Goal: Task Accomplishment & Management: Complete application form

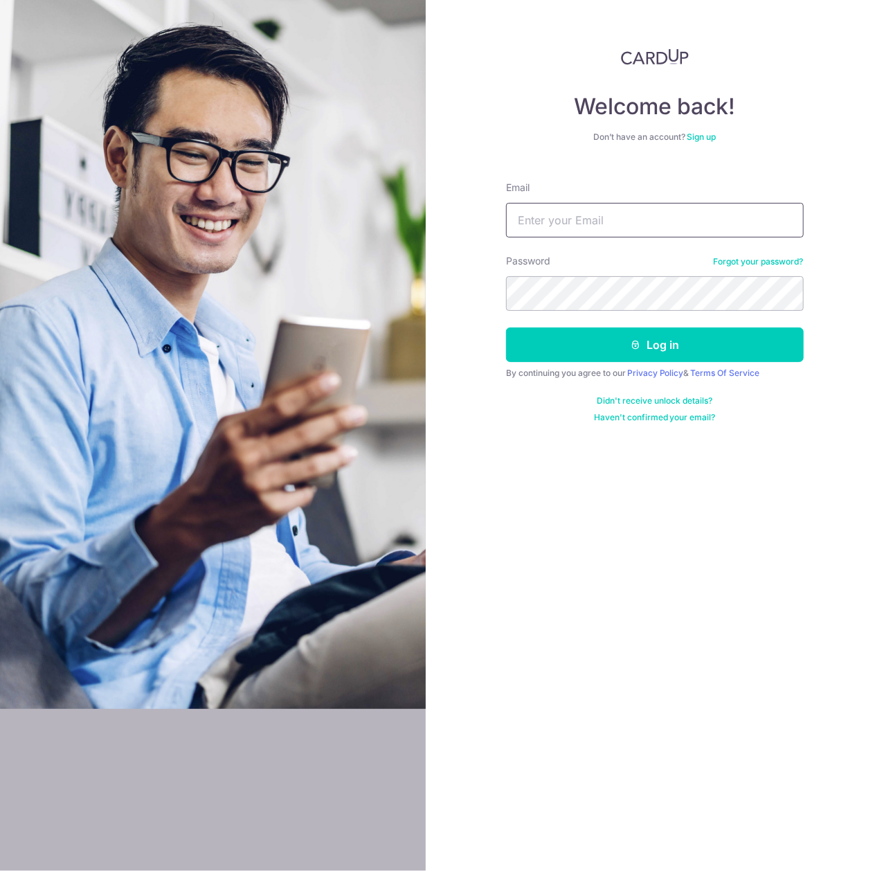
type input "[EMAIL_ADDRESS][DOMAIN_NAME]"
click at [506, 327] on button "Log in" at bounding box center [655, 344] width 298 height 35
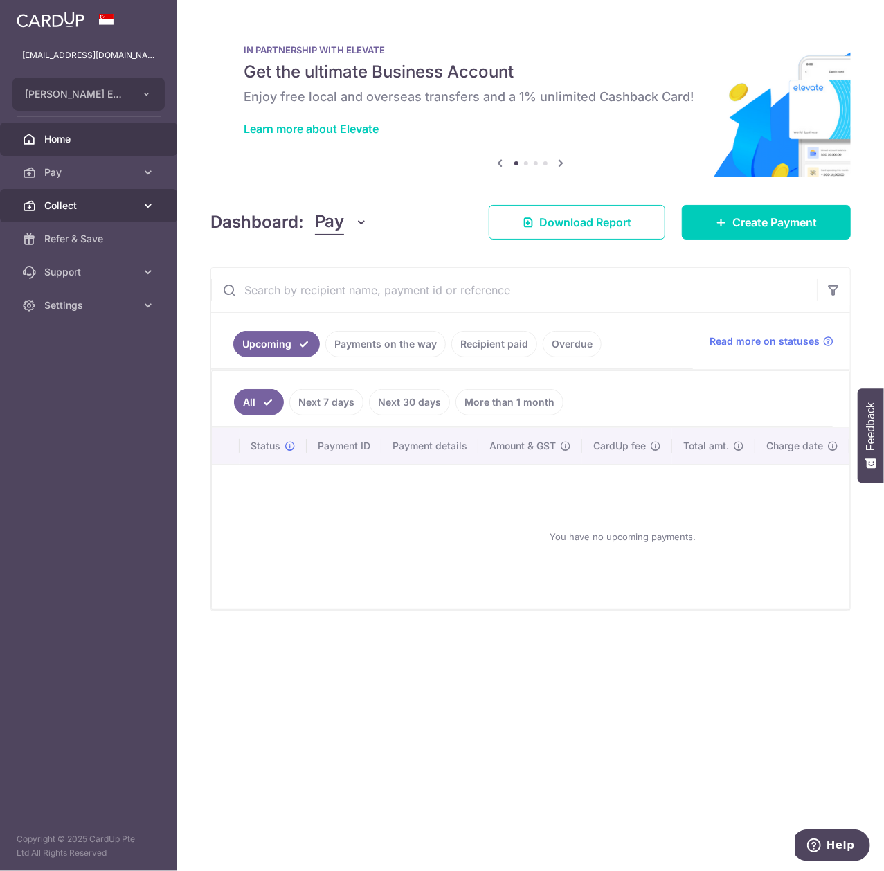
click at [159, 208] on link "Collect" at bounding box center [88, 205] width 177 height 33
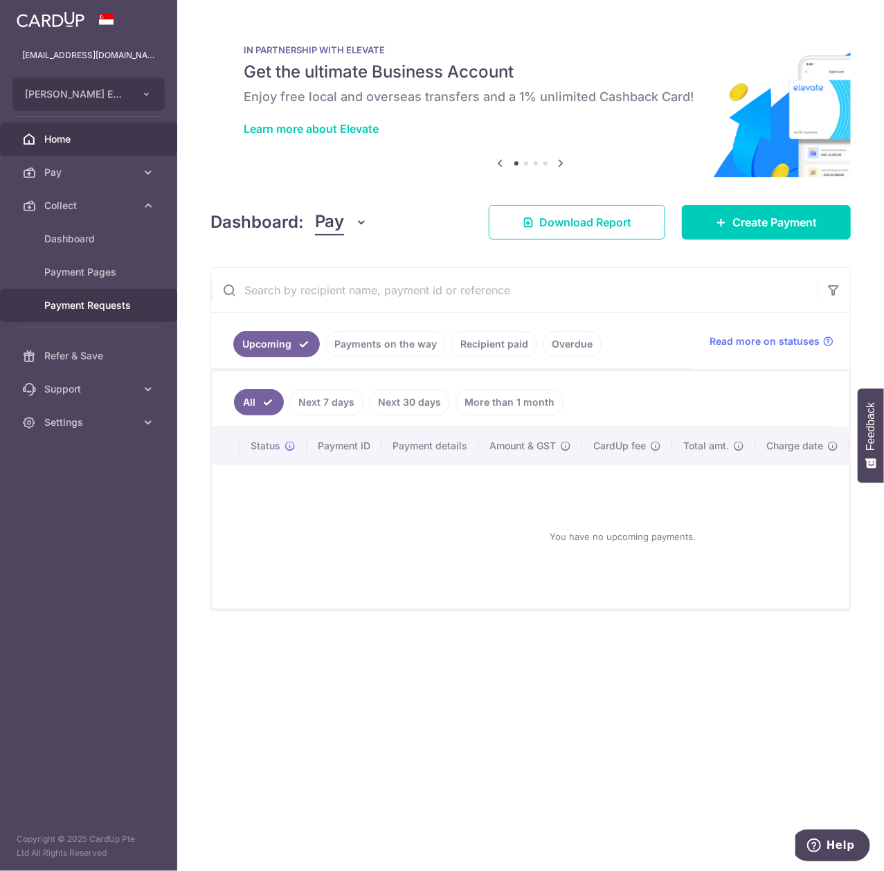
click at [133, 309] on span "Payment Requests" at bounding box center [89, 305] width 91 height 14
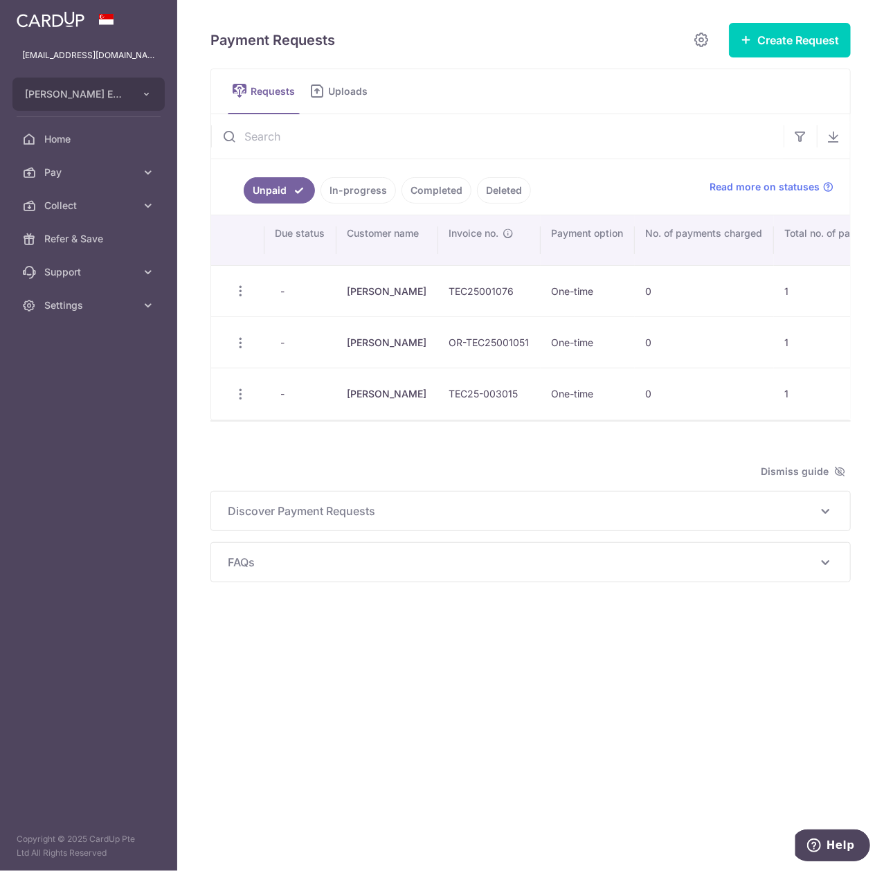
click at [447, 191] on link "Completed" at bounding box center [436, 190] width 70 height 26
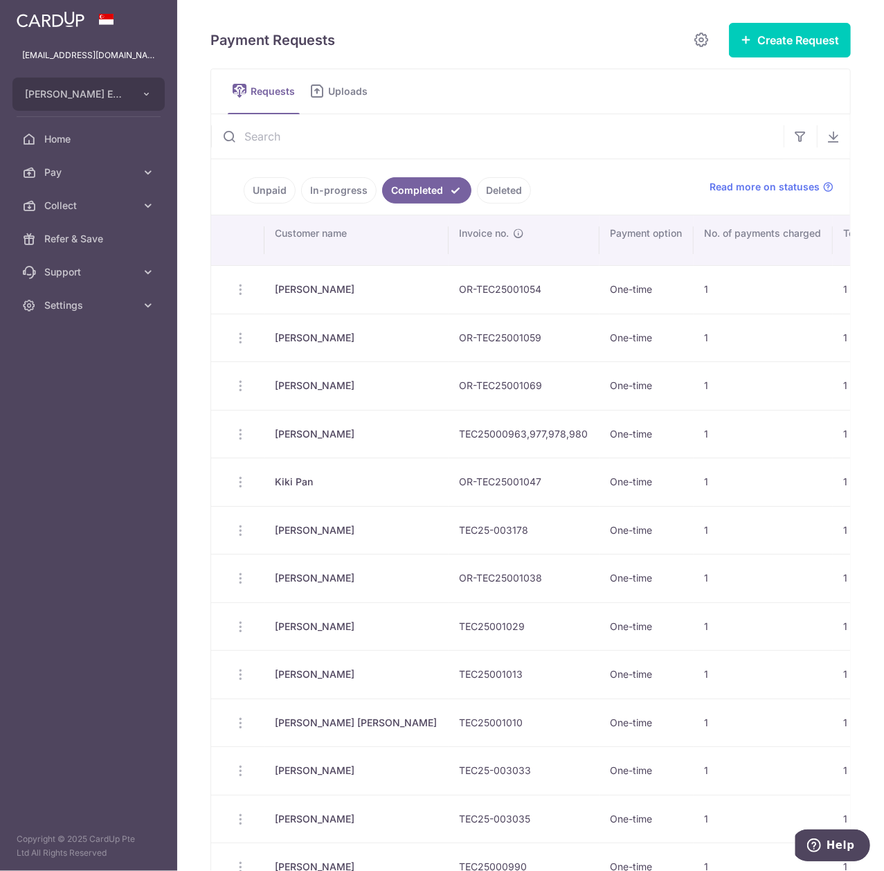
click at [535, 143] on input "text" at bounding box center [497, 136] width 572 height 44
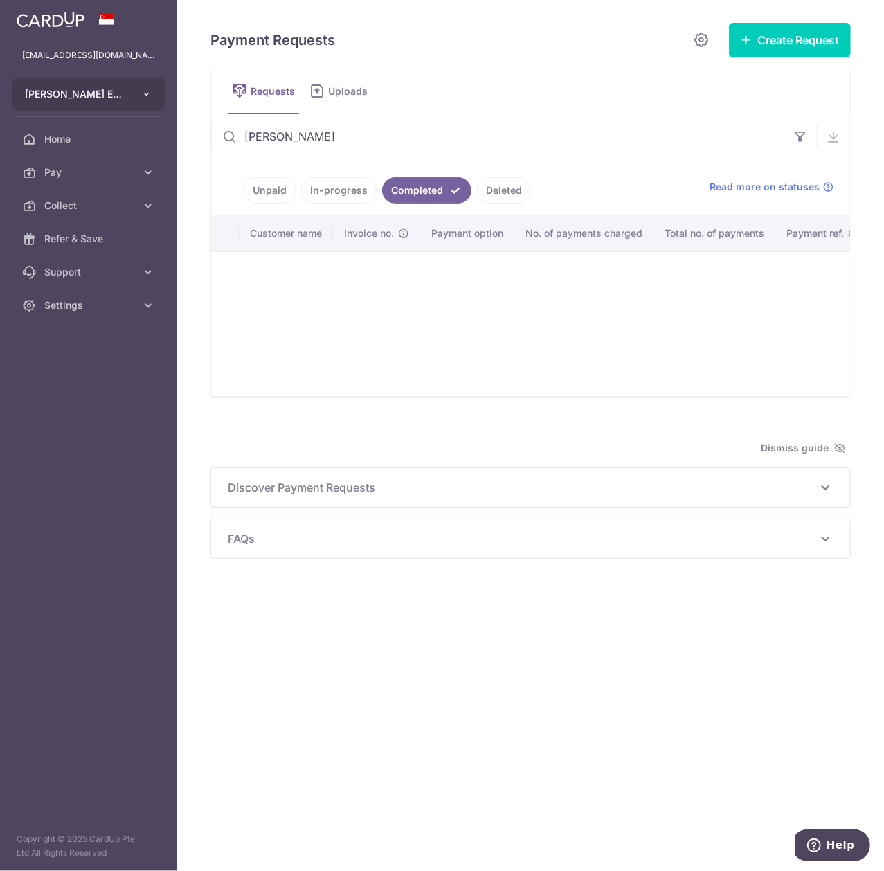
type input "Titus"
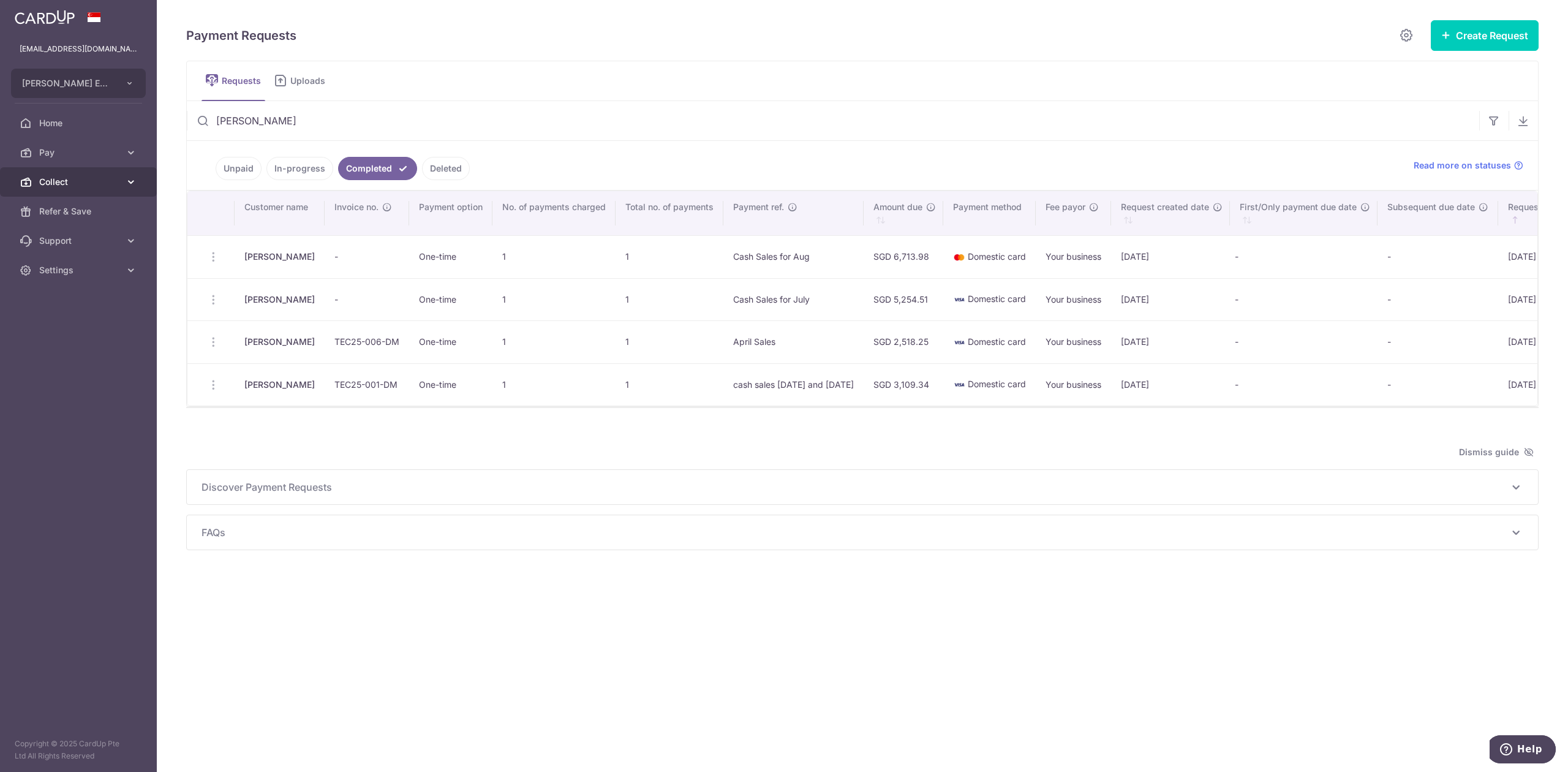
click at [123, 185] on link "Collect" at bounding box center [78, 181] width 157 height 29
click at [781, 33] on button "Create Request" at bounding box center [1485, 35] width 108 height 31
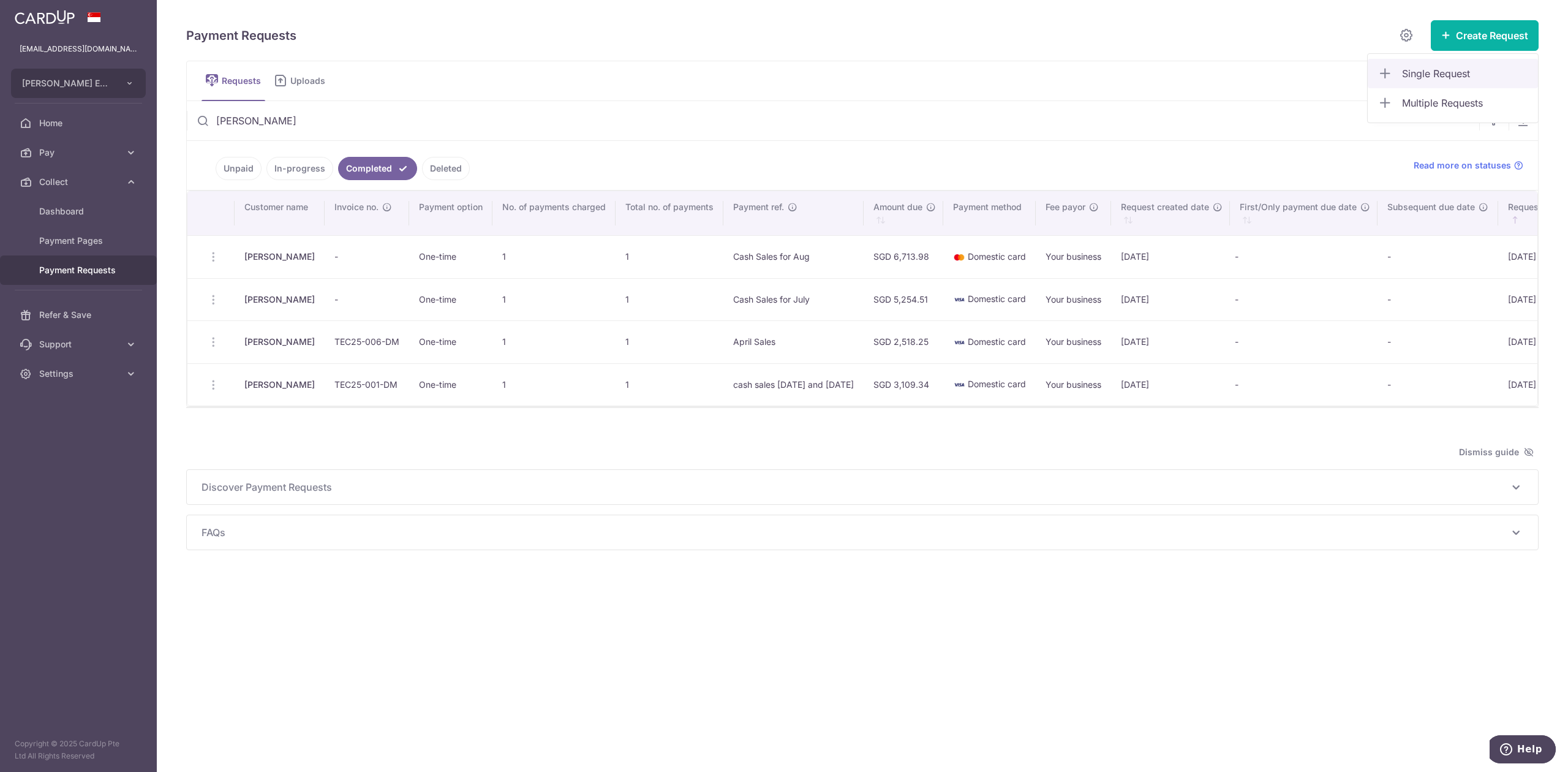
click at [781, 66] on span "Single Request" at bounding box center [1464, 73] width 127 height 15
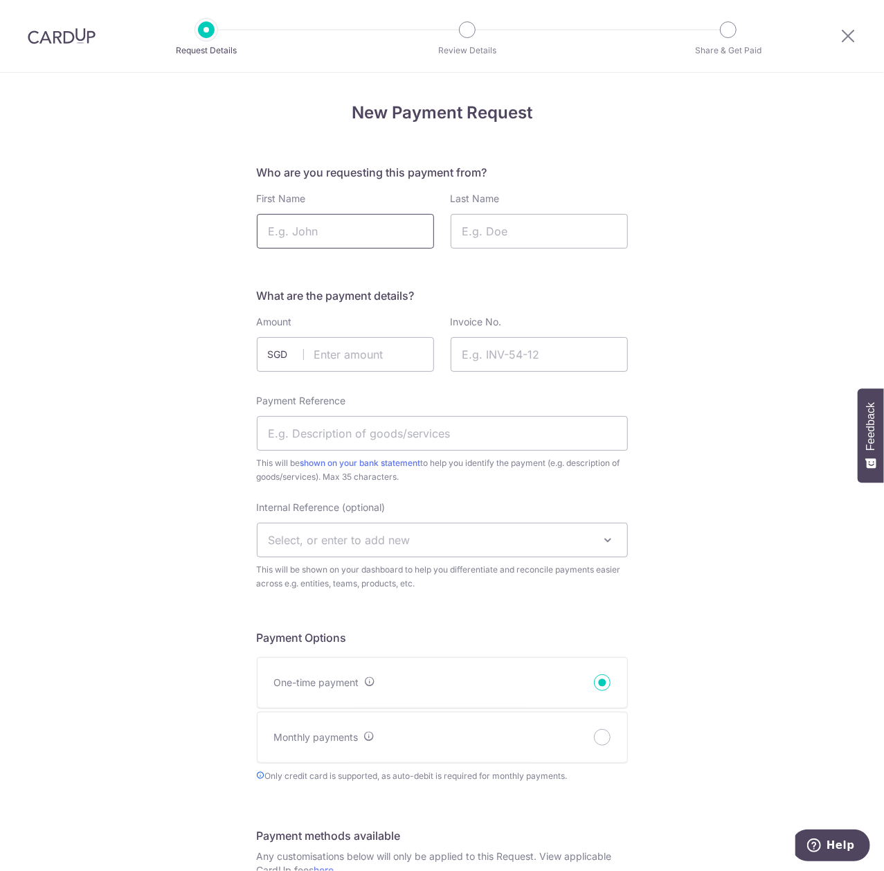
click at [374, 235] on input "First Name" at bounding box center [345, 231] width 177 height 35
type input "Titus"
click at [489, 224] on input "Last Name" at bounding box center [539, 231] width 177 height 35
type input "Wu"
click at [375, 357] on input "text" at bounding box center [345, 354] width 177 height 35
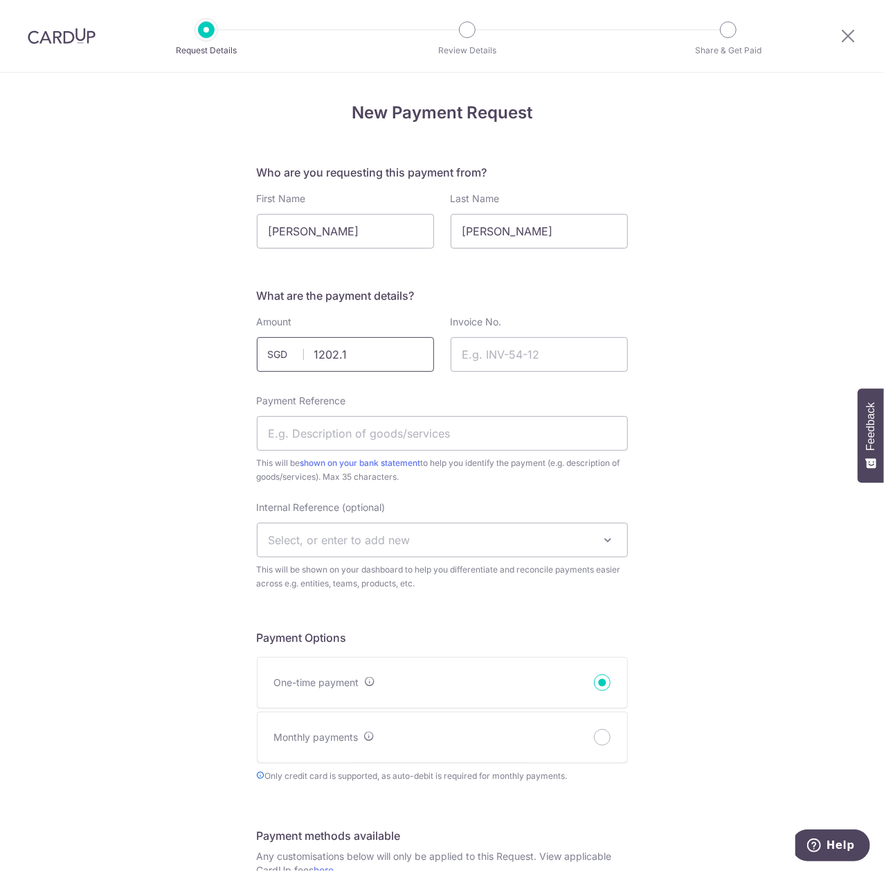
type input "1202.10"
click at [545, 350] on input "Invoice No." at bounding box center [539, 354] width 177 height 35
drag, startPoint x: 399, startPoint y: 436, endPoint x: 418, endPoint y: 436, distance: 19.4
click at [399, 436] on input "Payment Reference" at bounding box center [442, 433] width 371 height 35
click at [127, 572] on div "New Payment Request Who are you requesting this payment from? First Name Titus …" at bounding box center [442, 818] width 884 height 1491
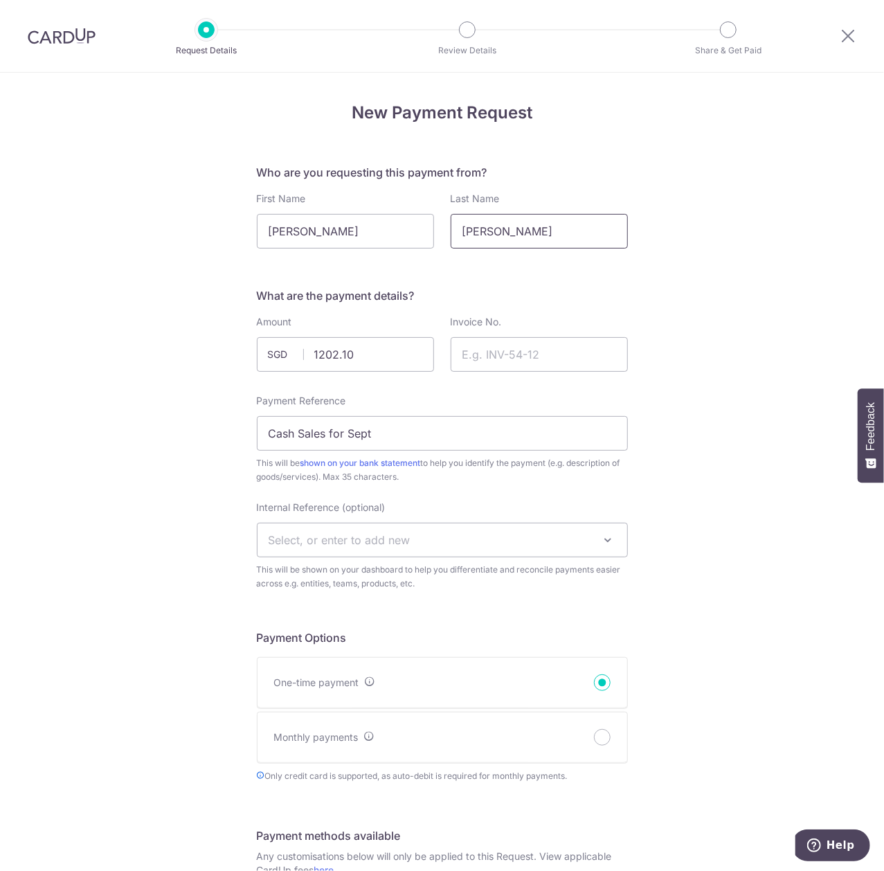
click at [544, 216] on input "Wu" at bounding box center [539, 231] width 177 height 35
click at [551, 355] on input "Invoice No." at bounding box center [539, 354] width 177 height 35
click at [743, 327] on div "New Payment Request Who are you requesting this payment from? First Name Titus …" at bounding box center [442, 818] width 884 height 1491
click at [579, 363] on input "Invoice No." at bounding box center [539, 354] width 177 height 35
click at [671, 341] on div "New Payment Request Who are you requesting this payment from? First Name Titus …" at bounding box center [442, 818] width 884 height 1491
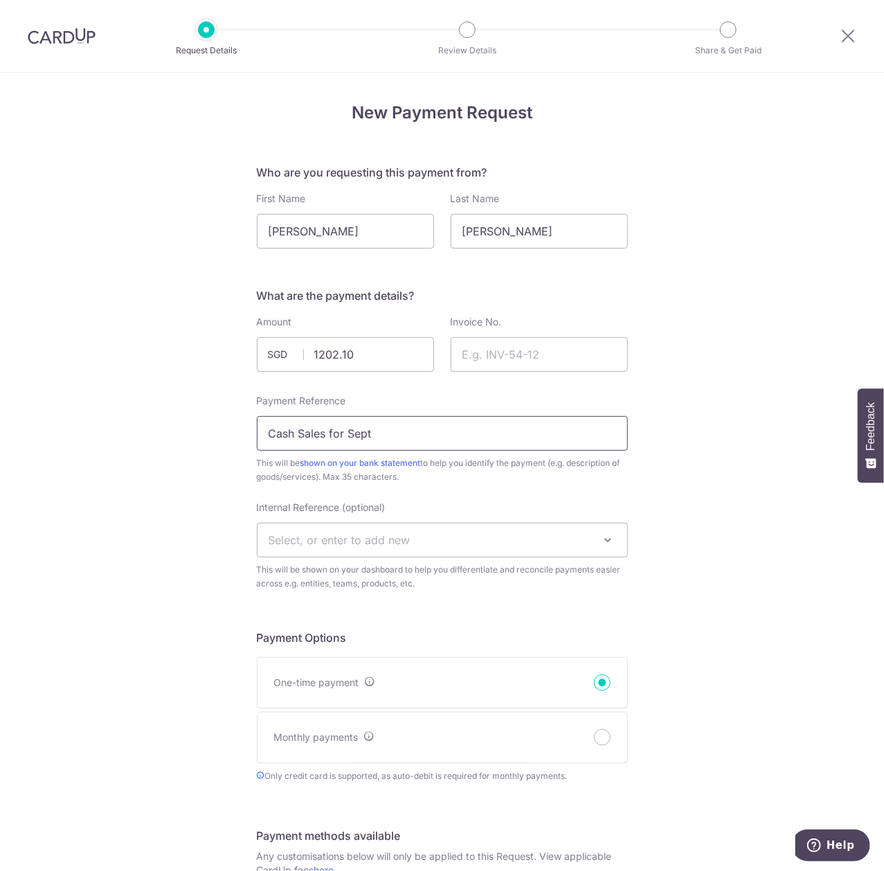
click at [397, 422] on input "Cash Sales for Sept" at bounding box center [442, 433] width 371 height 35
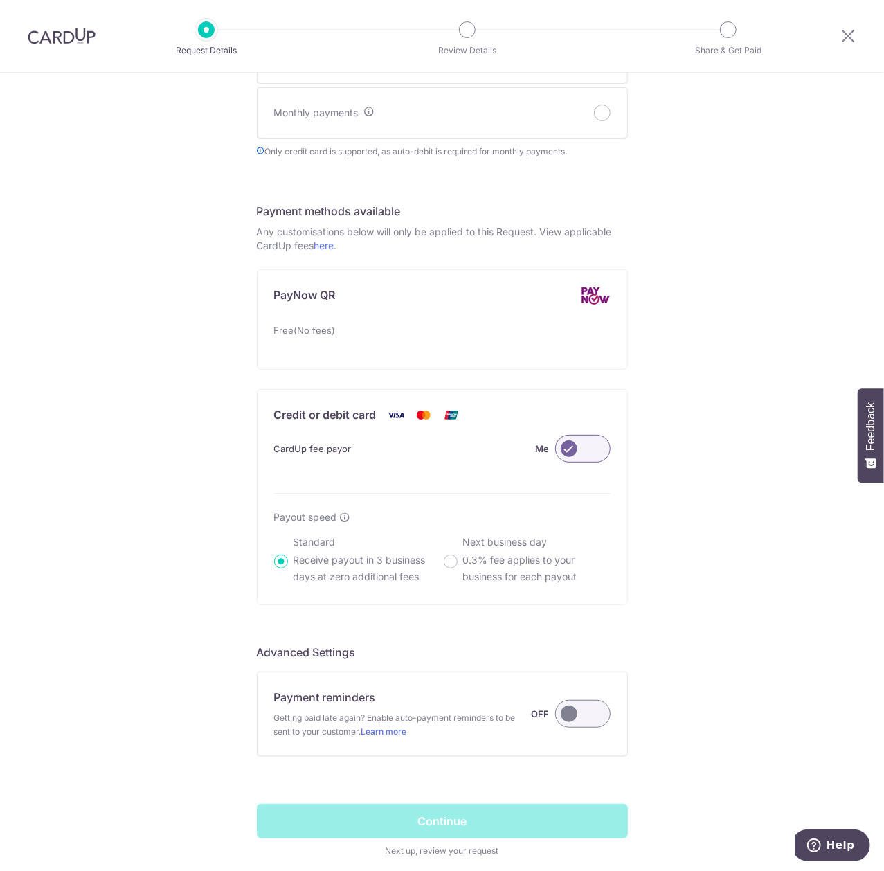
scroll to position [696, 0]
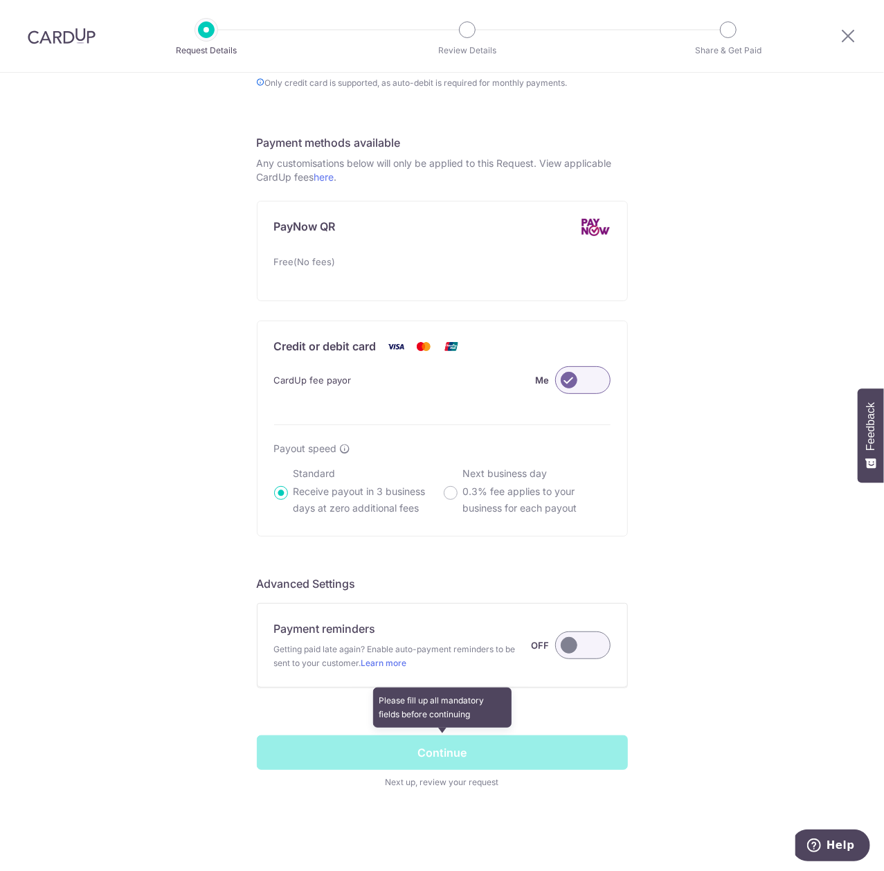
type input "Cash Sales for Sept"
click at [433, 749] on span at bounding box center [442, 762] width 371 height 54
click at [433, 750] on span at bounding box center [442, 762] width 371 height 54
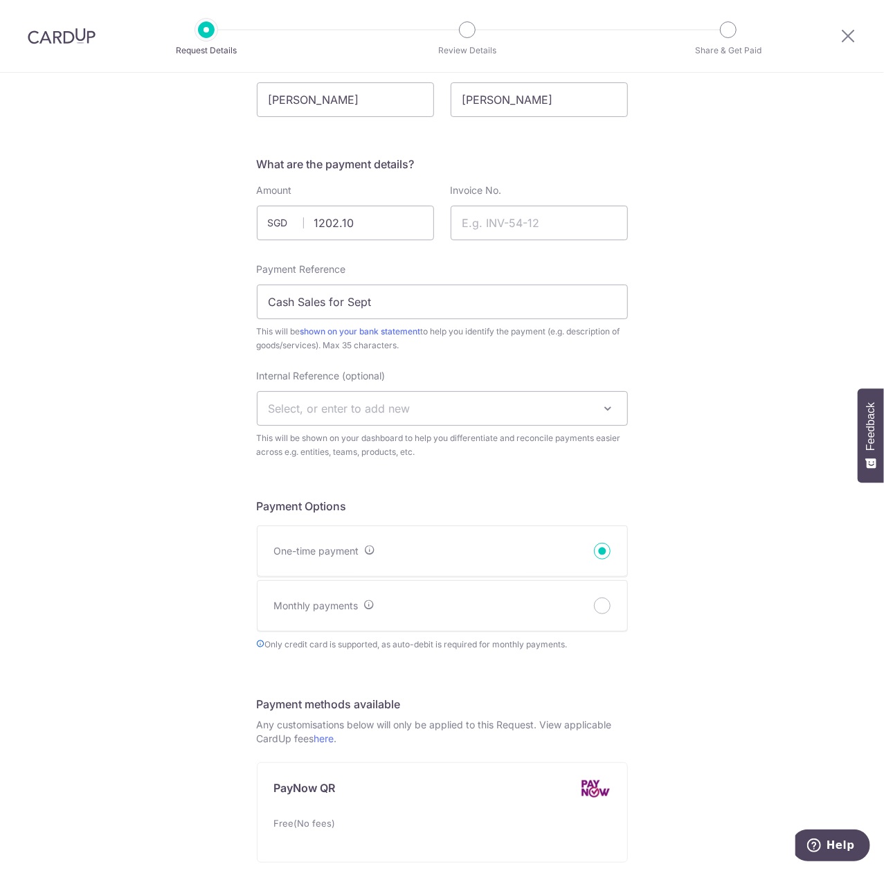
scroll to position [0, 0]
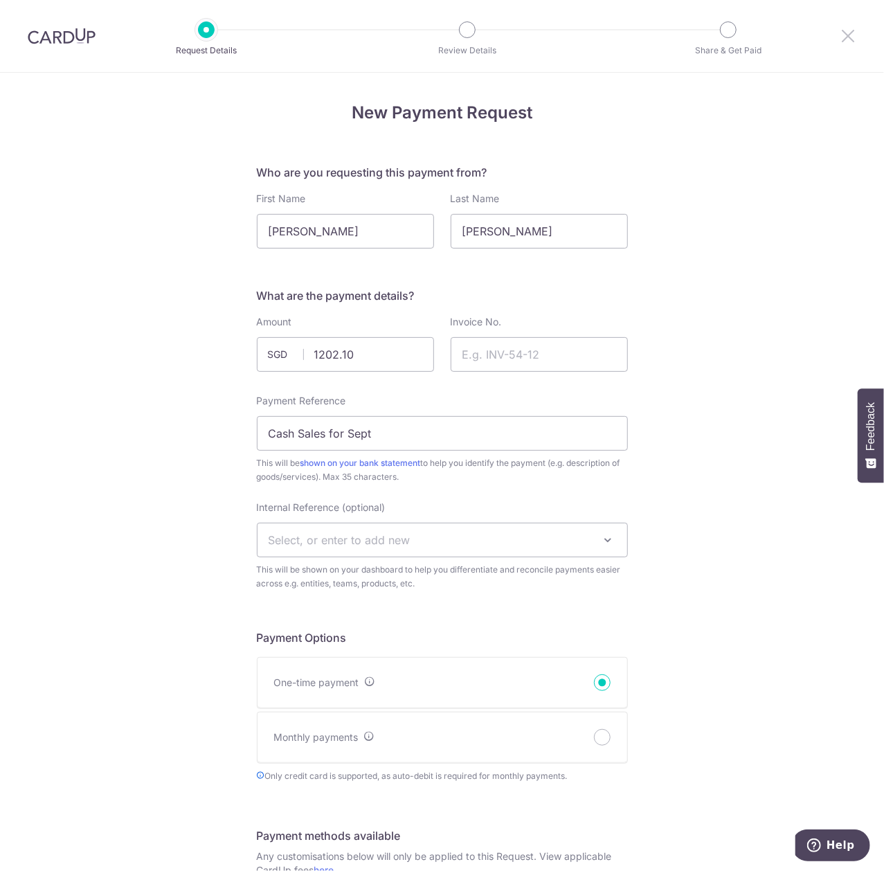
click at [851, 40] on icon at bounding box center [848, 35] width 17 height 17
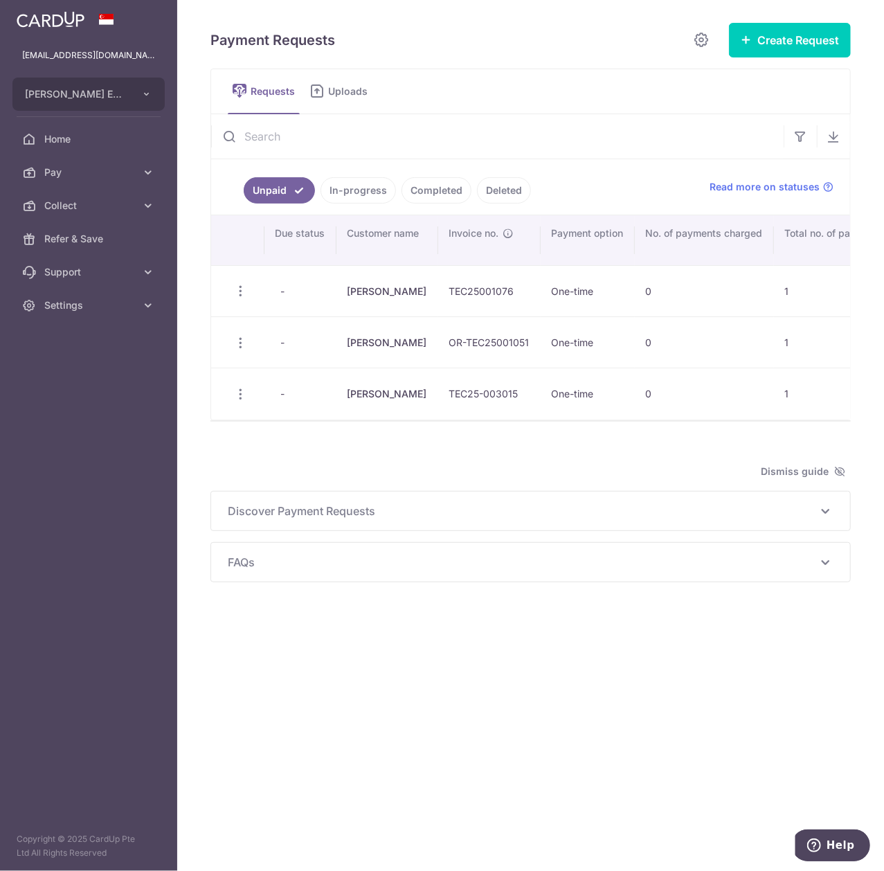
drag, startPoint x: 374, startPoint y: 132, endPoint x: 370, endPoint y: 150, distance: 19.3
click at [374, 132] on input "text" at bounding box center [497, 136] width 572 height 44
click at [460, 200] on link "Completed" at bounding box center [436, 190] width 70 height 26
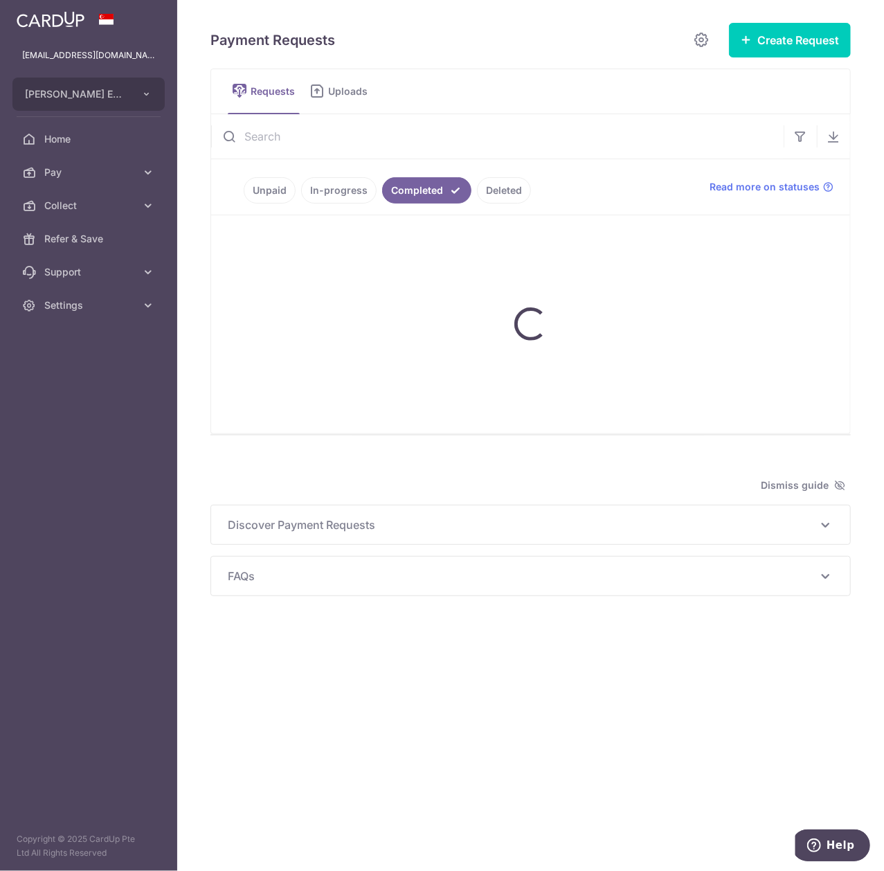
click at [452, 150] on input "text" at bounding box center [497, 136] width 572 height 44
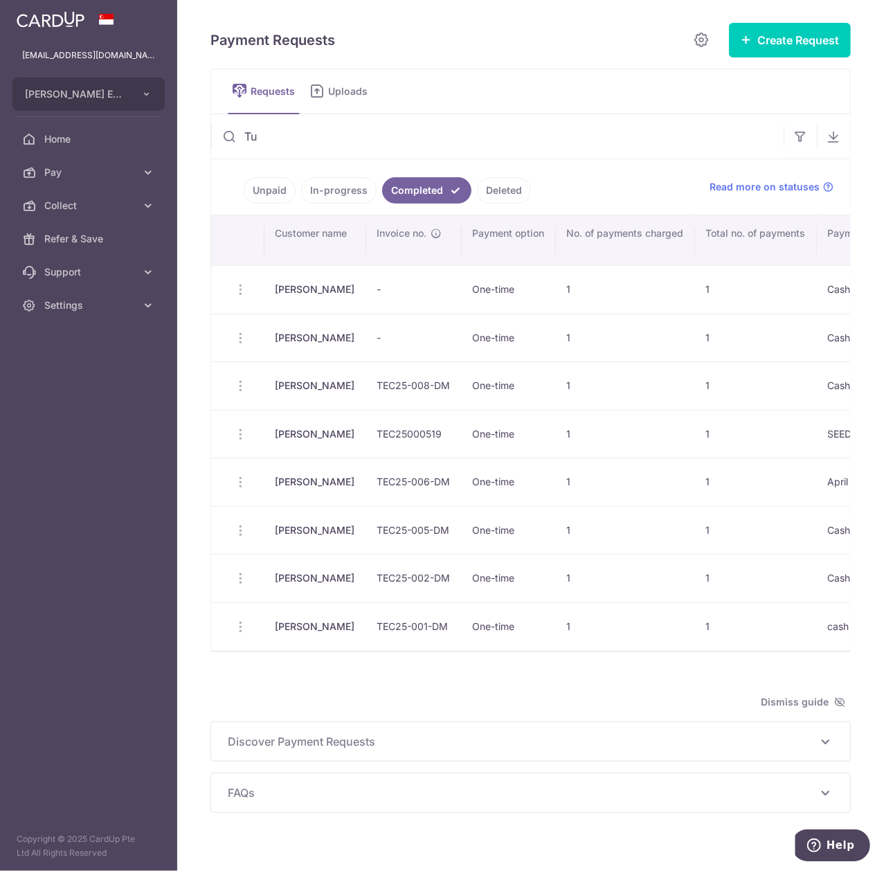
type input "Tit"
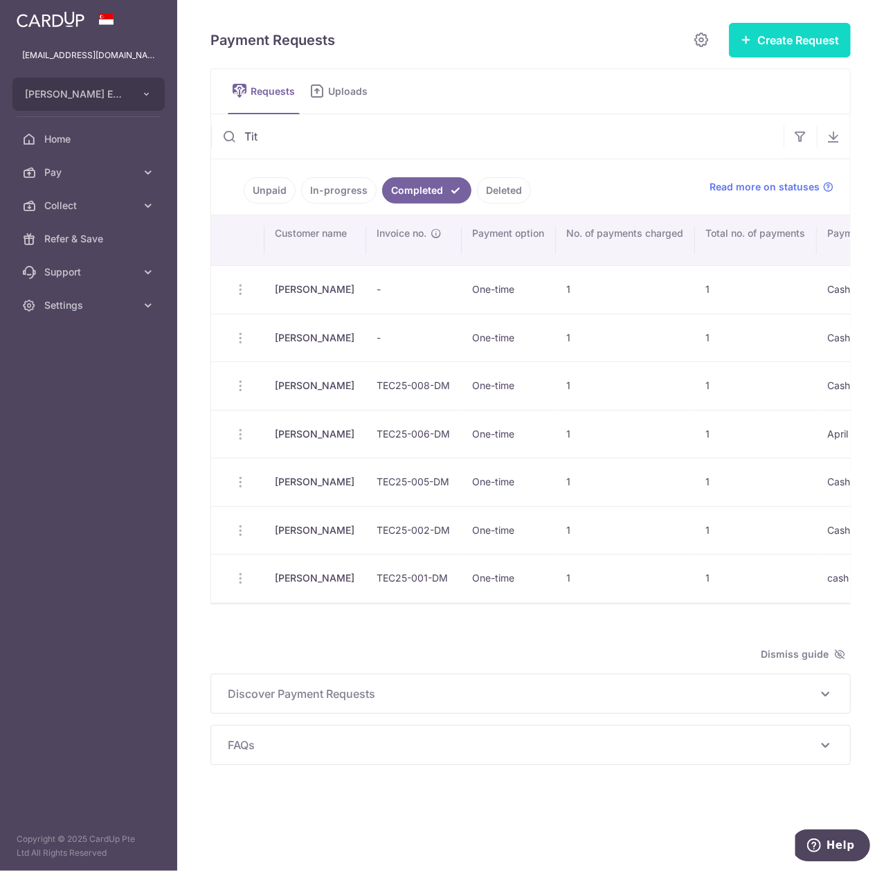
click at [793, 39] on button "Create Request" at bounding box center [790, 40] width 122 height 35
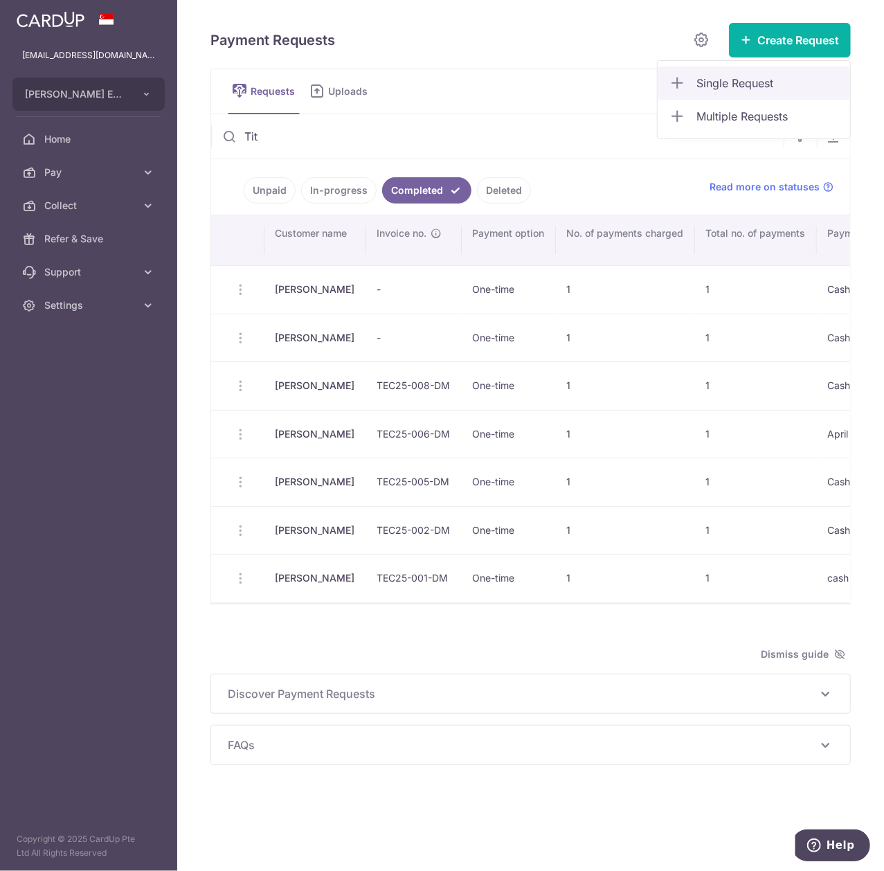
click at [764, 76] on span "Single Request" at bounding box center [767, 83] width 143 height 17
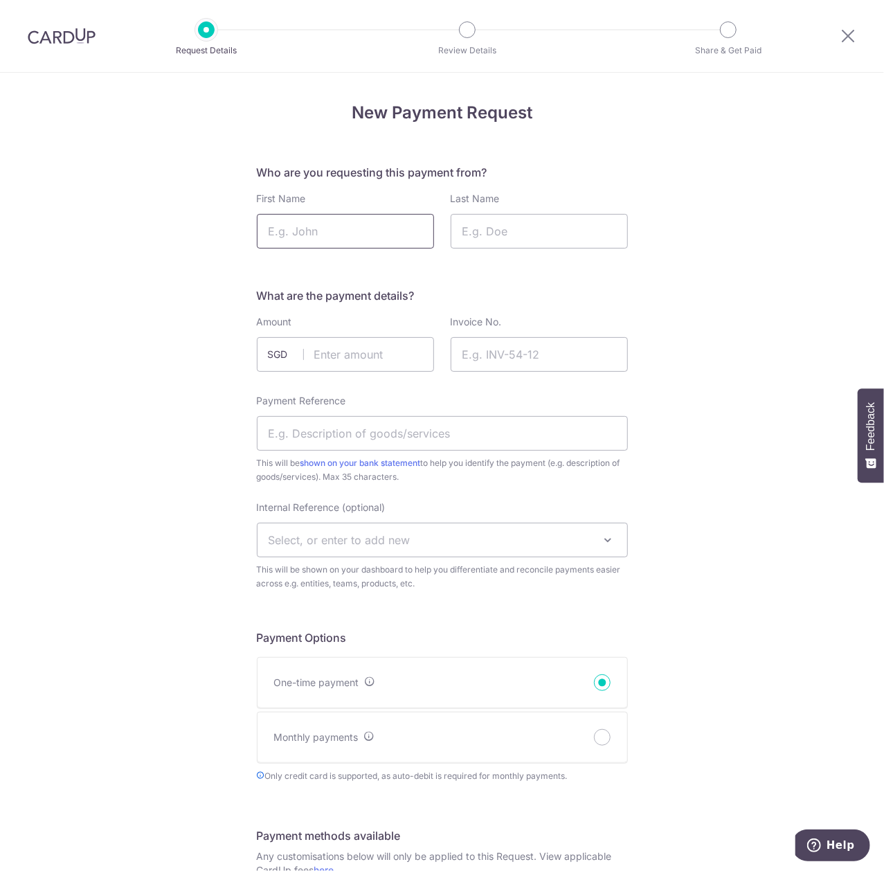
click at [308, 237] on input "First Name" at bounding box center [345, 231] width 177 height 35
type input "Titus"
click at [491, 237] on input "Last Name" at bounding box center [539, 231] width 177 height 35
type input "Wu"
click at [333, 347] on input "text" at bounding box center [345, 354] width 177 height 35
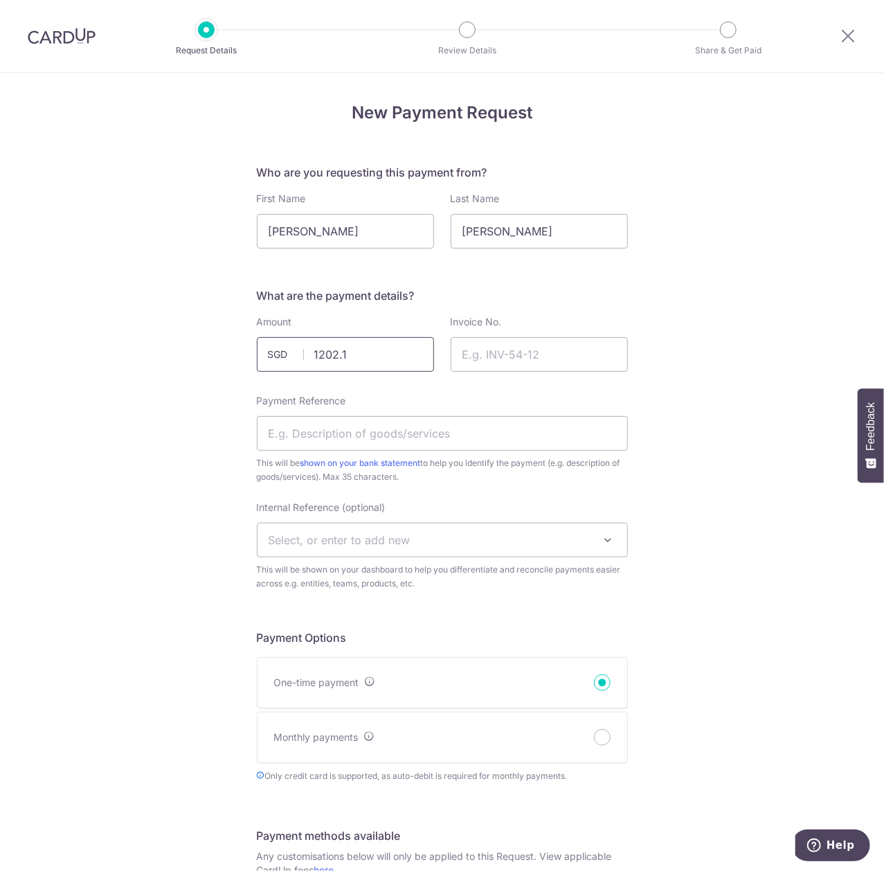
type input "1202.10"
click at [579, 360] on input "Invoice No." at bounding box center [539, 354] width 177 height 35
click at [790, 349] on div "New Payment Request Who are you requesting this payment from? First Name Titus …" at bounding box center [442, 818] width 884 height 1491
drag, startPoint x: 515, startPoint y: 435, endPoint x: 530, endPoint y: 442, distance: 16.1
click at [515, 435] on input "Payment Reference" at bounding box center [442, 433] width 371 height 35
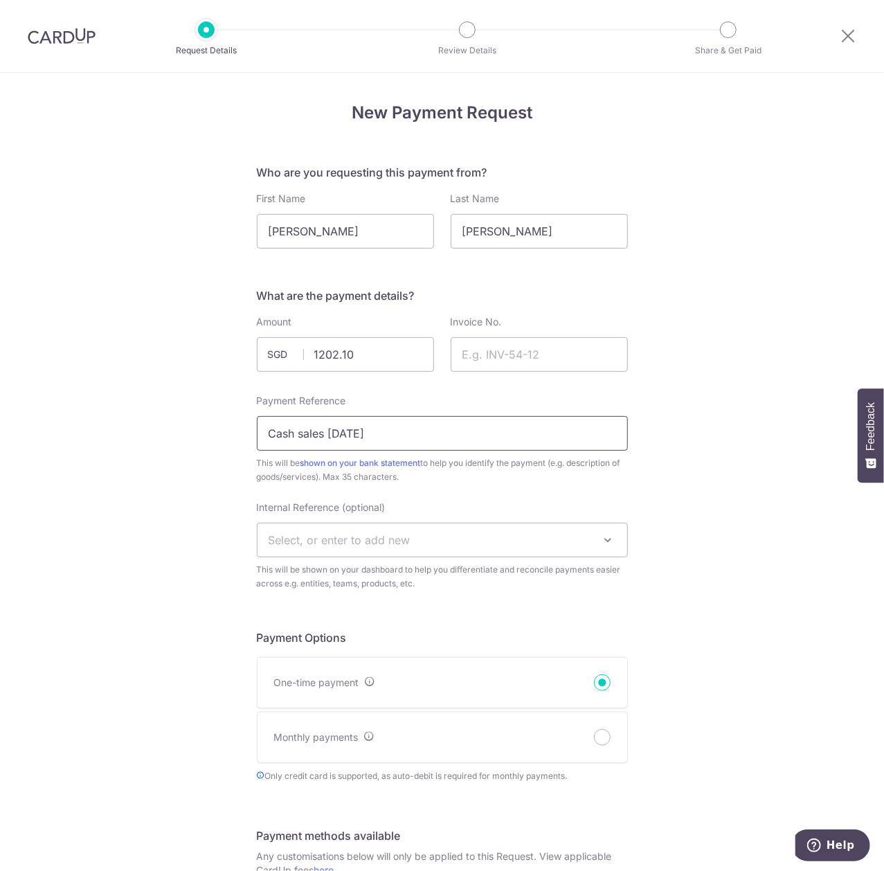
click at [332, 431] on input "Cash sales Mar 2025" at bounding box center [442, 433] width 371 height 35
type input "Cash sales Sept 2025"
click at [850, 34] on icon at bounding box center [848, 35] width 17 height 17
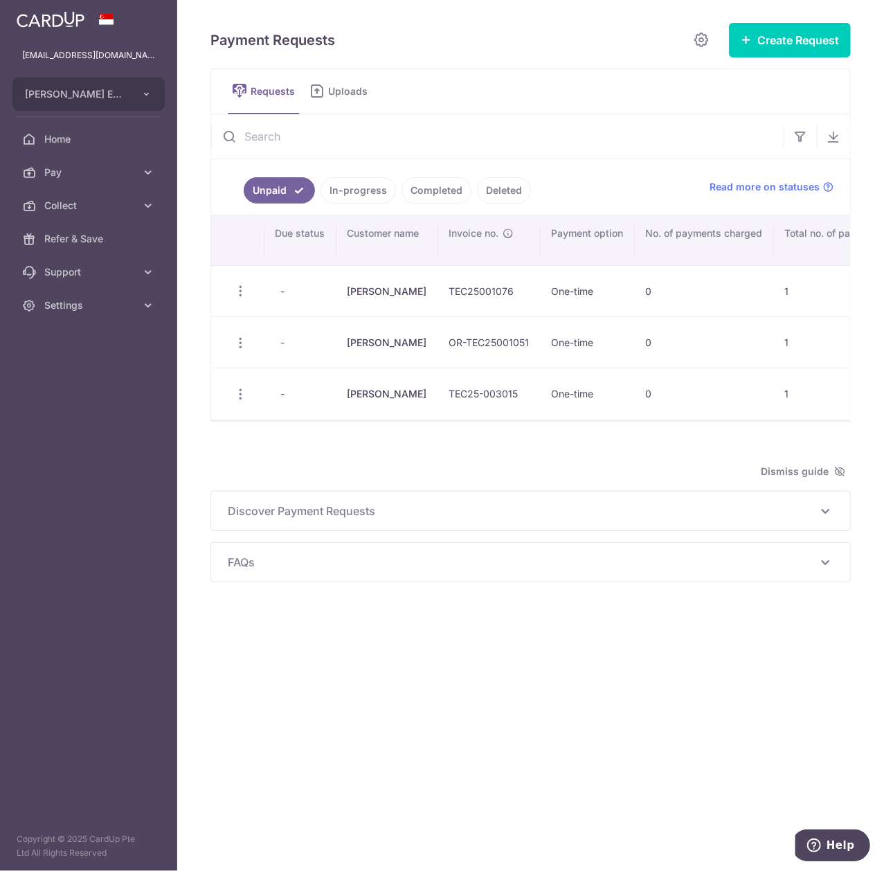
click at [455, 198] on link "Completed" at bounding box center [436, 190] width 70 height 26
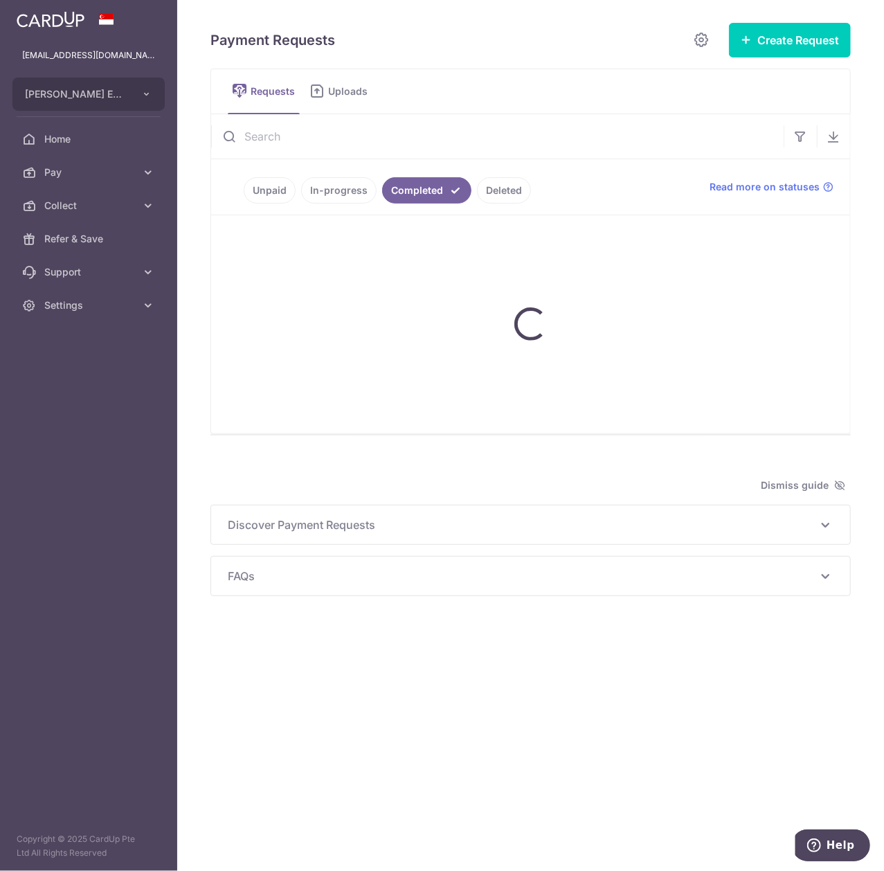
click at [449, 140] on input "text" at bounding box center [497, 136] width 572 height 44
click at [471, 130] on input "text" at bounding box center [497, 136] width 572 height 44
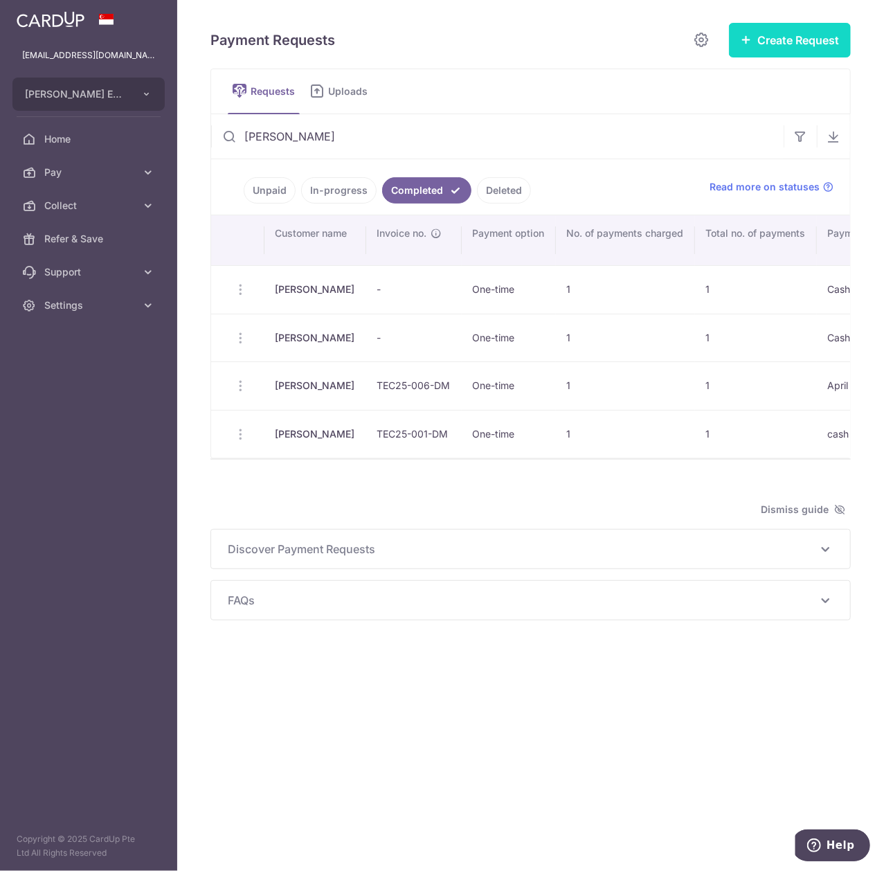
type input "Titus"
drag, startPoint x: 793, startPoint y: 43, endPoint x: 785, endPoint y: 44, distance: 7.7
click at [792, 43] on button "Create Request" at bounding box center [790, 40] width 122 height 35
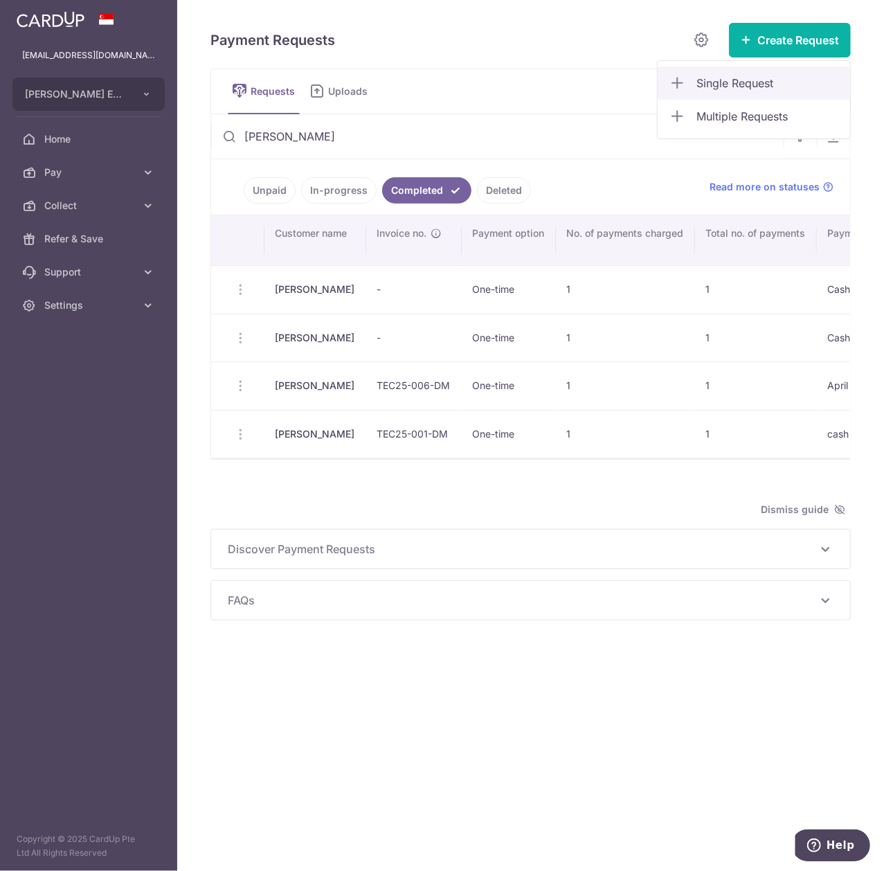
click at [759, 86] on span "Single Request" at bounding box center [767, 83] width 143 height 17
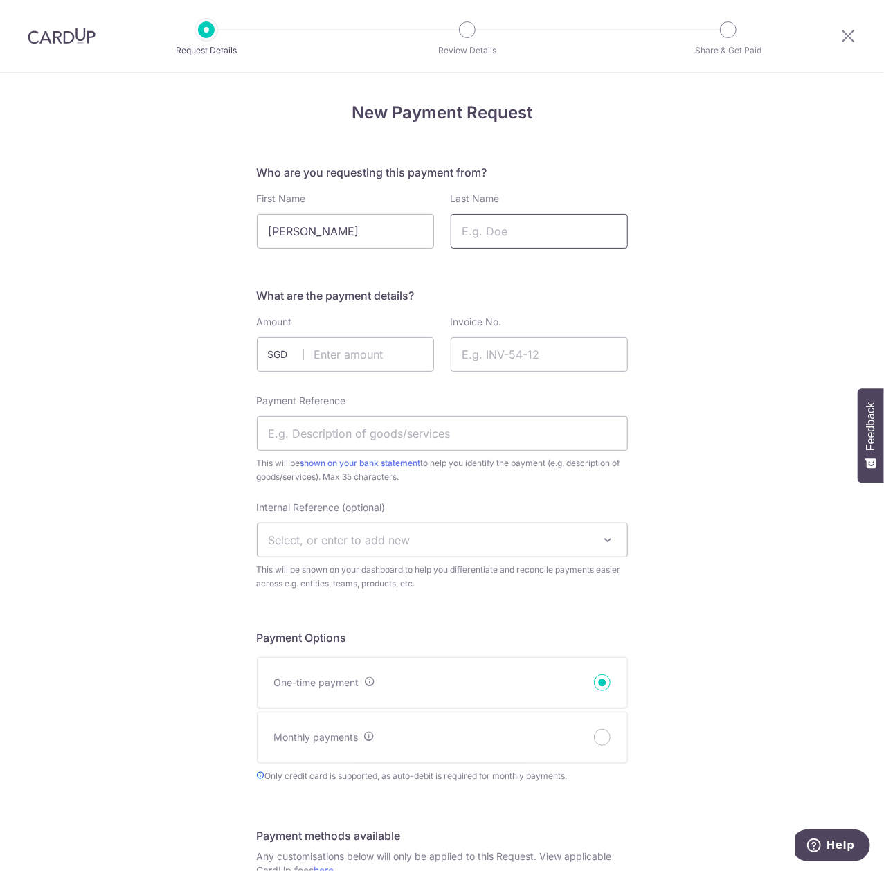
type input "[PERSON_NAME]"
click at [551, 242] on input "Last Name" at bounding box center [539, 231] width 177 height 35
type input "[PERSON_NAME]"
drag, startPoint x: 379, startPoint y: 347, endPoint x: 641, endPoint y: 317, distance: 263.3
click at [379, 347] on input "text" at bounding box center [345, 354] width 177 height 35
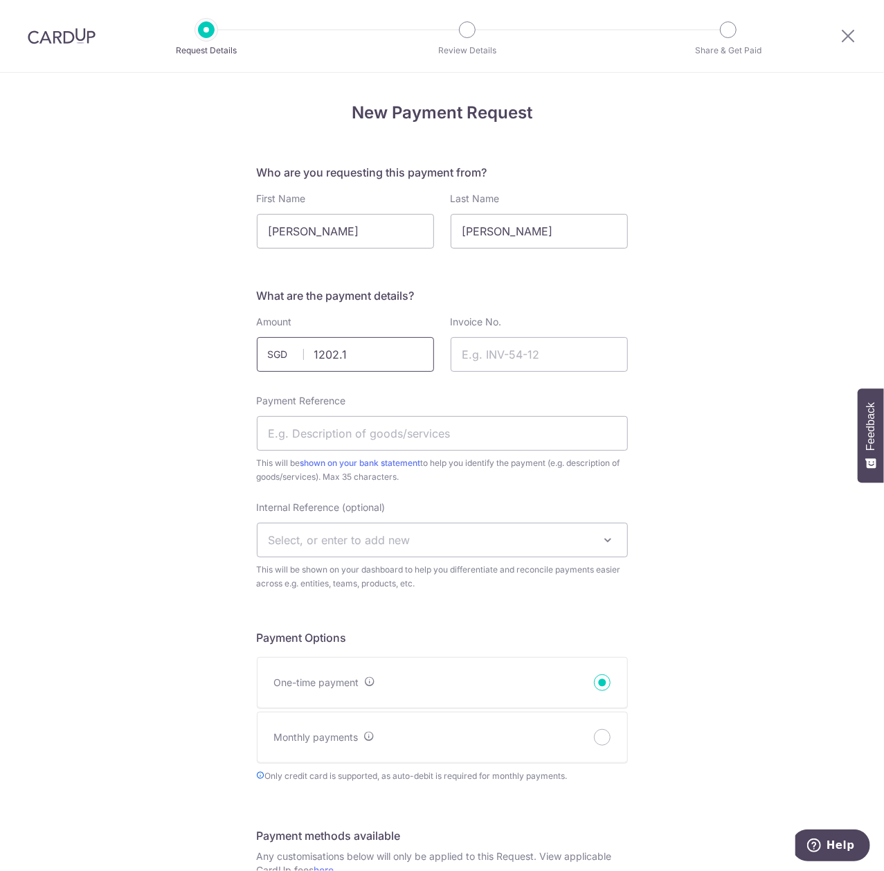
type input "1202.10"
drag, startPoint x: 518, startPoint y: 349, endPoint x: 523, endPoint y: 367, distance: 18.6
click at [518, 350] on input "Invoice No." at bounding box center [539, 354] width 177 height 35
click at [430, 440] on input "Payment Reference" at bounding box center [442, 433] width 371 height 35
type input "Cash Sales for Sept"
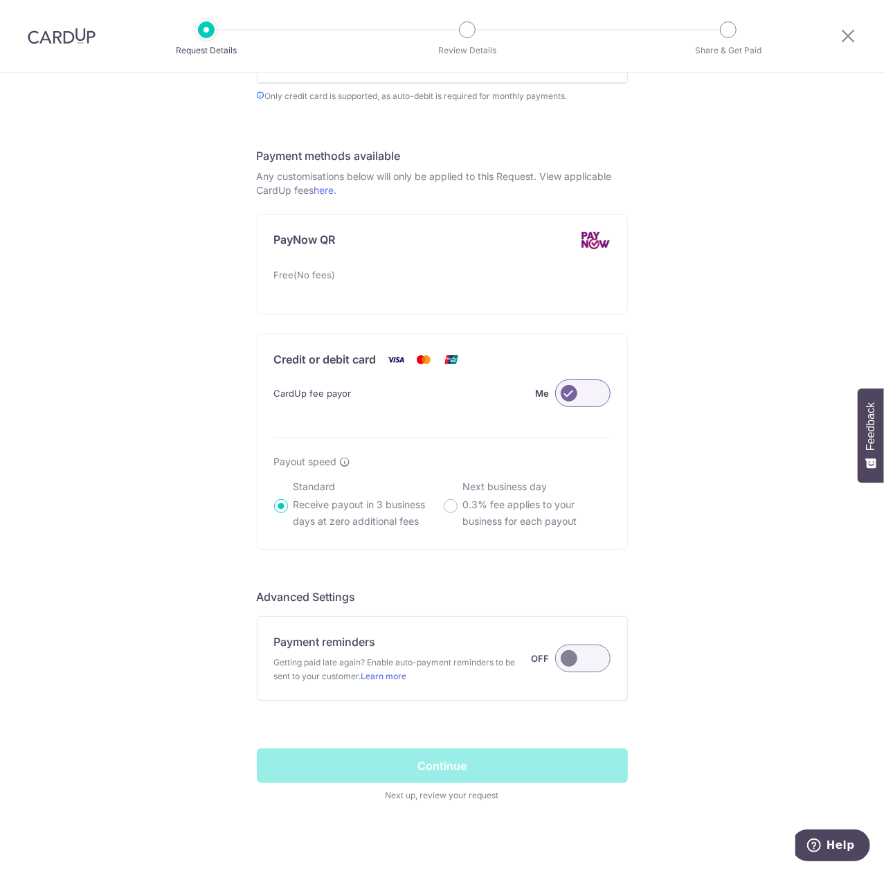
scroll to position [696, 0]
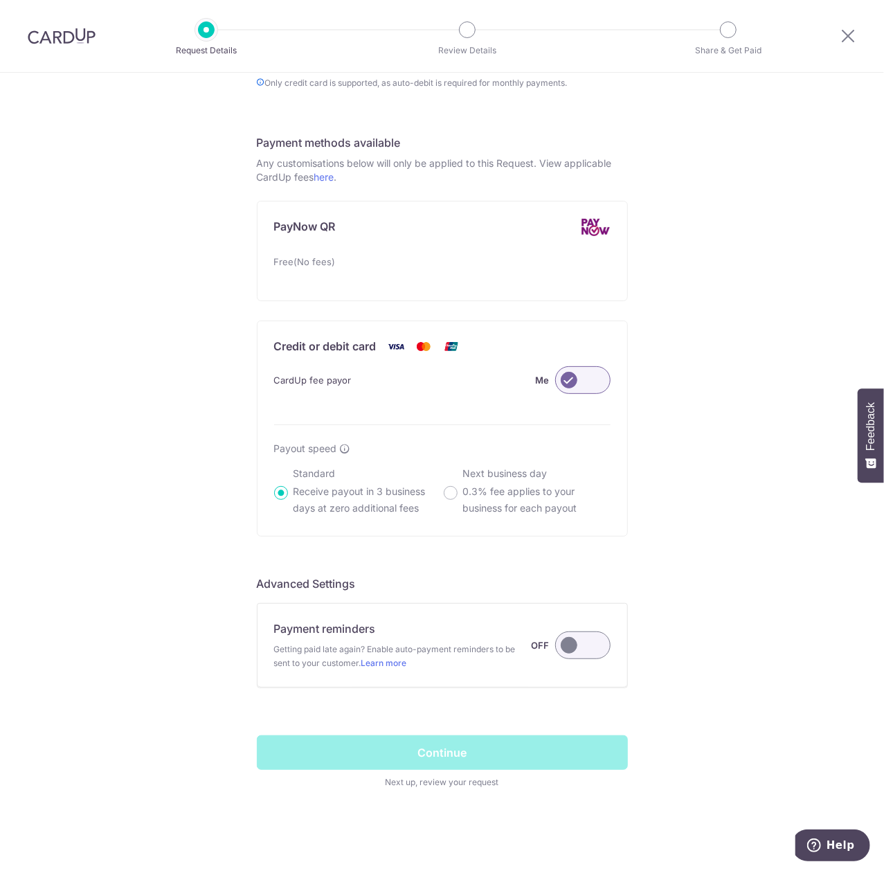
click at [787, 494] on div "New Payment Request Who are you requesting this payment from? First Name Titus …" at bounding box center [442, 125] width 884 height 1491
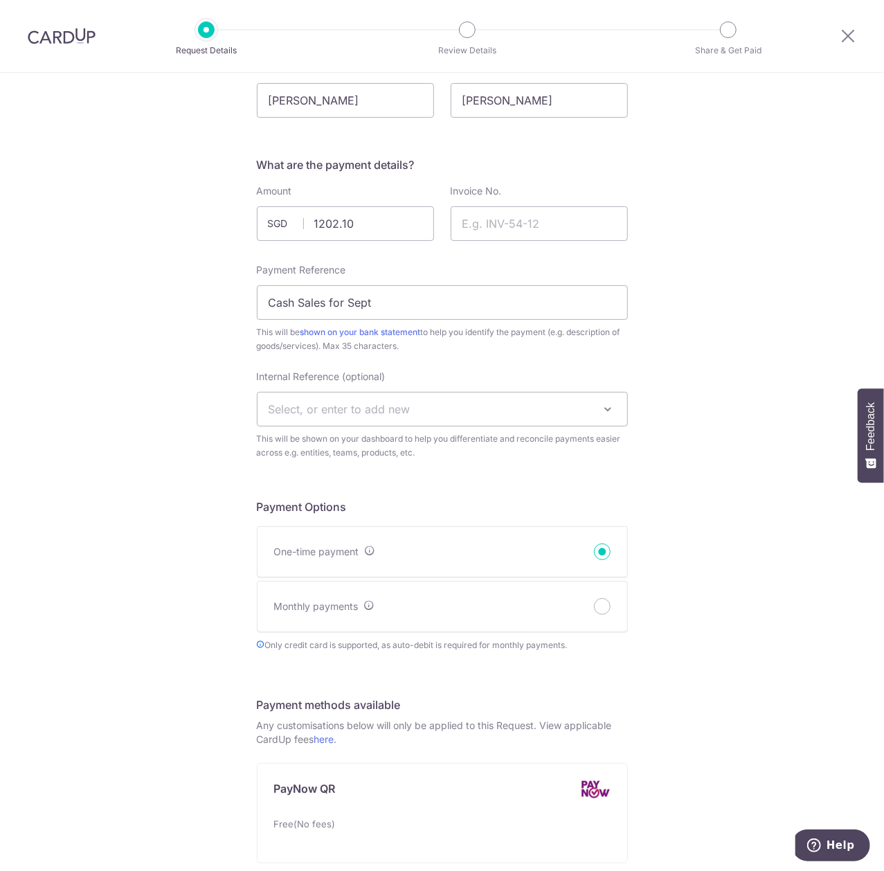
scroll to position [0, 0]
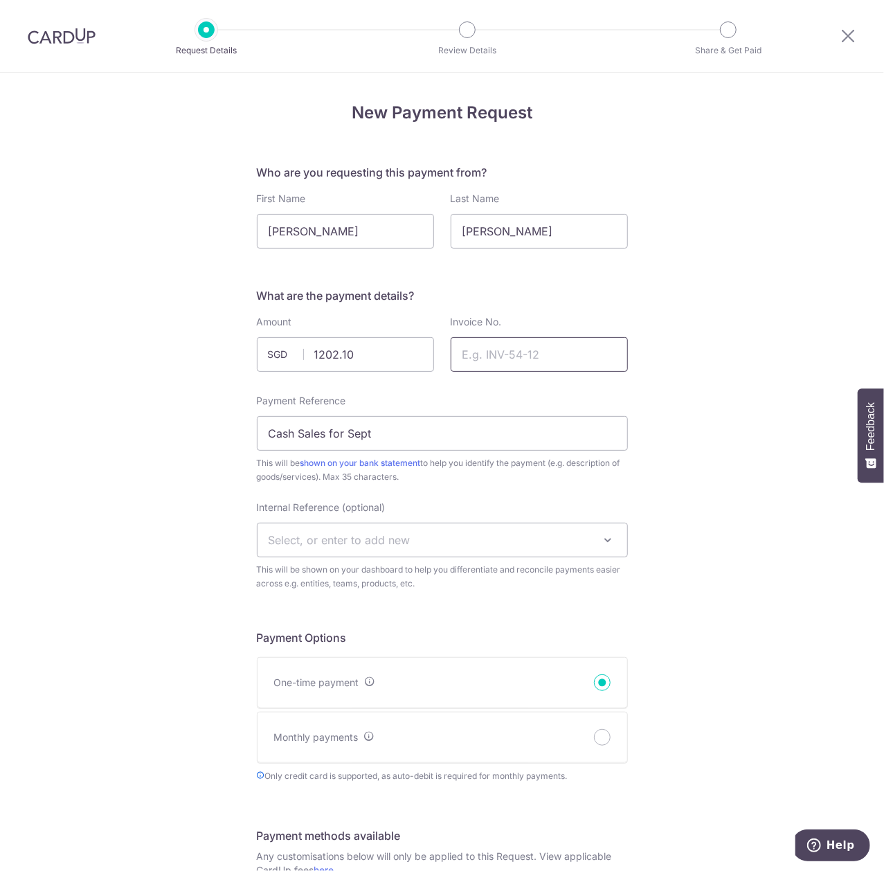
click at [569, 361] on input "Invoice No." at bounding box center [539, 354] width 177 height 35
type input "fef"
click at [690, 361] on div "New Payment Request Who are you requesting this payment from? First Name Titus …" at bounding box center [442, 818] width 884 height 1491
drag, startPoint x: 547, startPoint y: 361, endPoint x: 309, endPoint y: 360, distance: 238.1
click at [309, 360] on div "Amount 1202.10 SGD Invoice No. fef" at bounding box center [442, 346] width 388 height 62
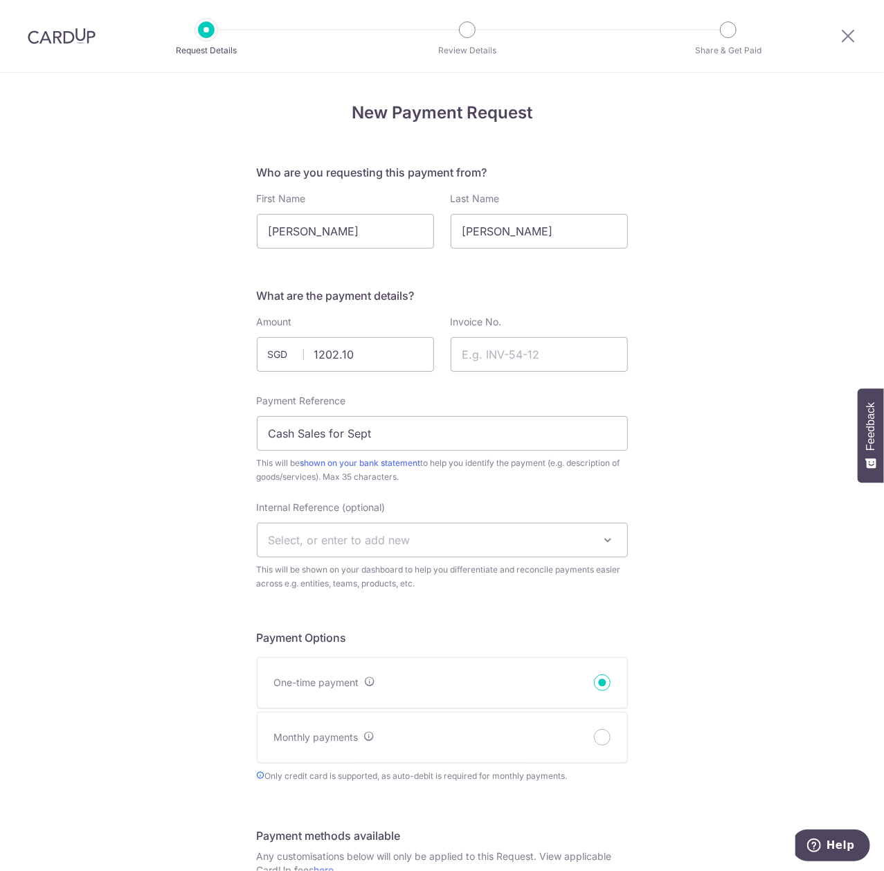
drag, startPoint x: 692, startPoint y: 336, endPoint x: 615, endPoint y: 298, distance: 85.7
click at [692, 335] on div "New Payment Request Who are you requesting this payment from? First Name Titus …" at bounding box center [442, 818] width 884 height 1491
click at [544, 360] on input "Invoice No." at bounding box center [539, 354] width 177 height 35
paste input "TEC25-011-DM"
click at [687, 282] on div "New Payment Request Who are you requesting this payment from? First Name Titus …" at bounding box center [442, 818] width 884 height 1491
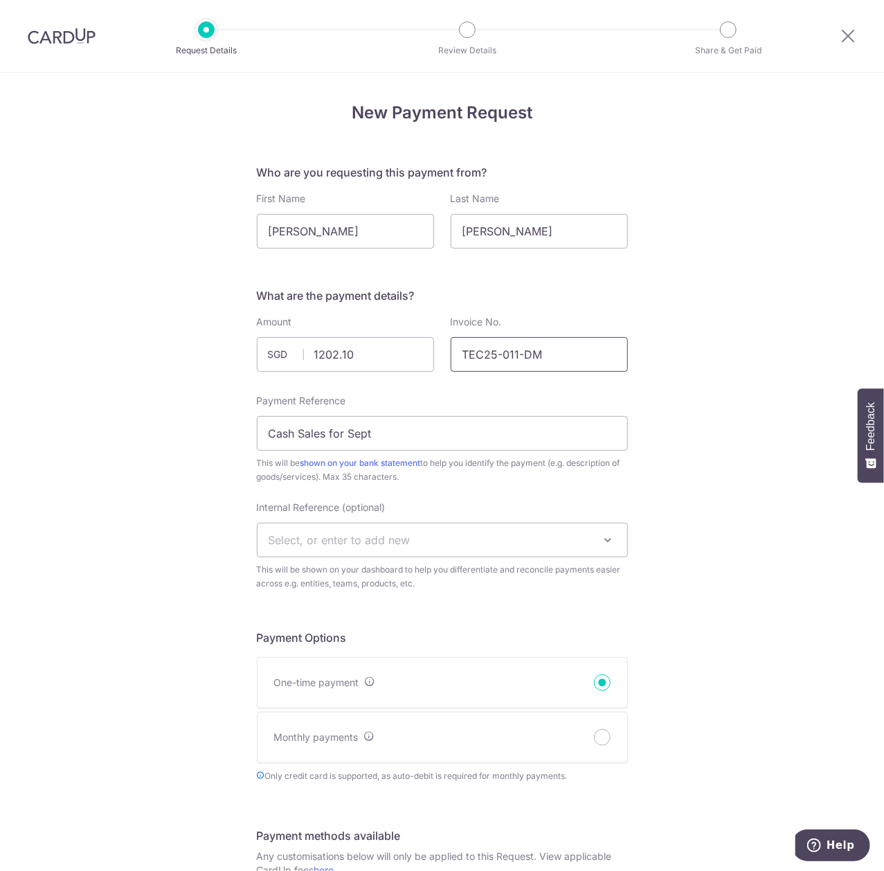
click at [586, 352] on input "TEC25-011-DM" at bounding box center [539, 354] width 177 height 35
type input "TEC25-011-DM"
click at [766, 369] on div "New Payment Request Who are you requesting this payment from? First Name Titus …" at bounding box center [442, 818] width 884 height 1491
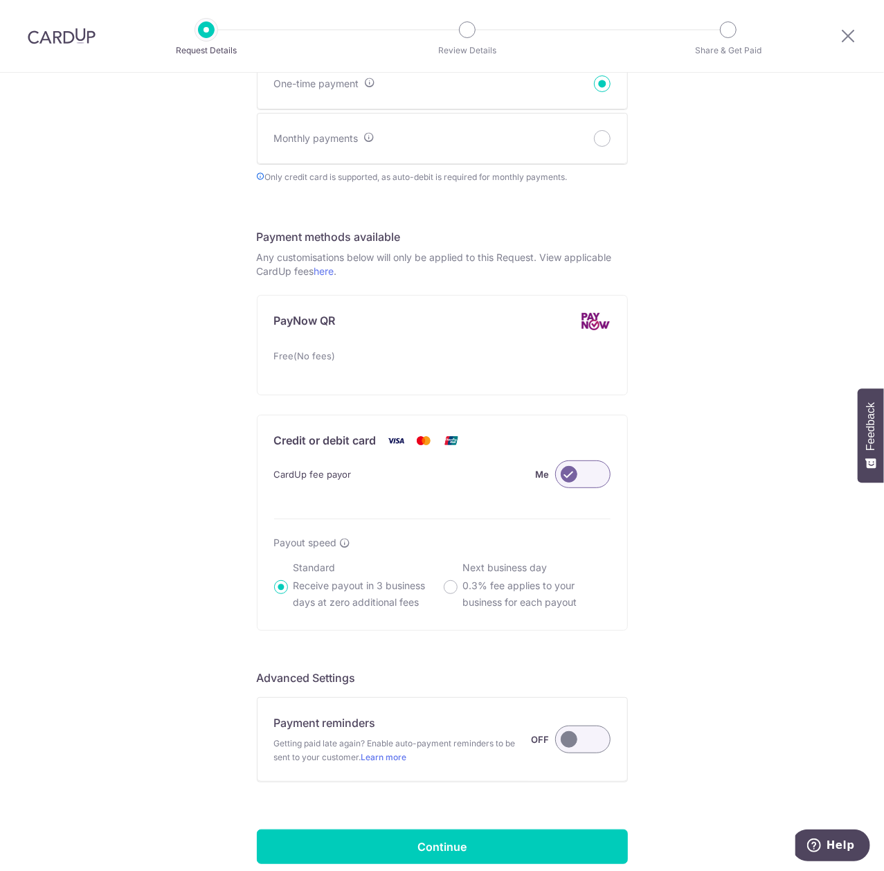
scroll to position [696, 0]
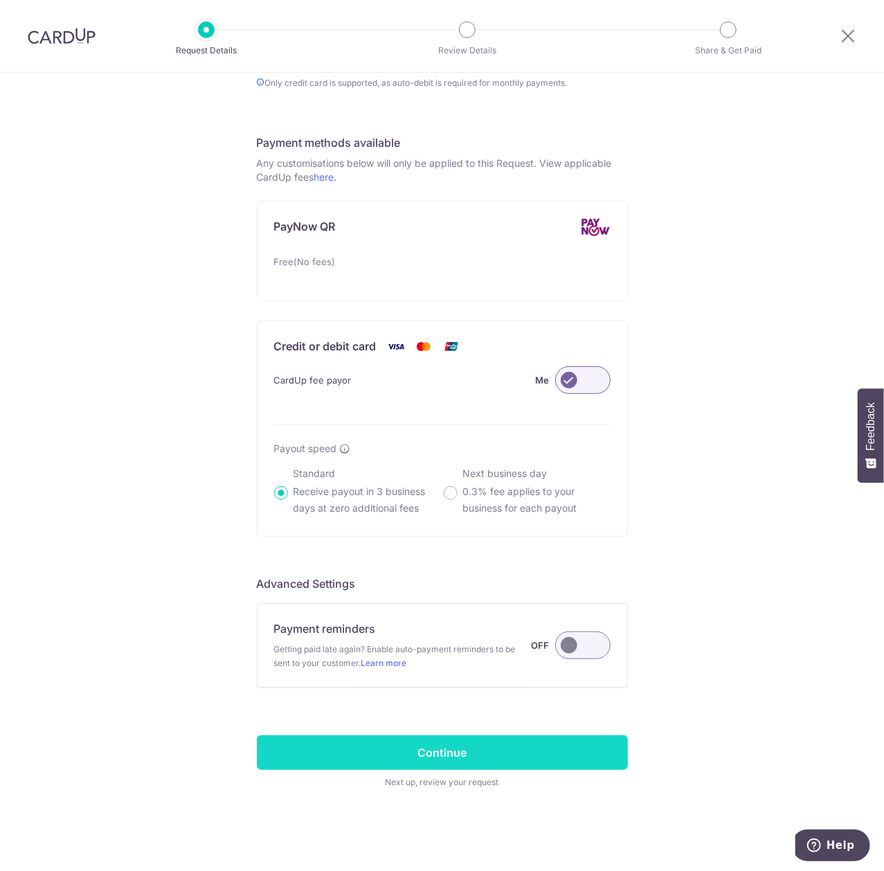
click at [444, 759] on input "Continue" at bounding box center [442, 752] width 371 height 35
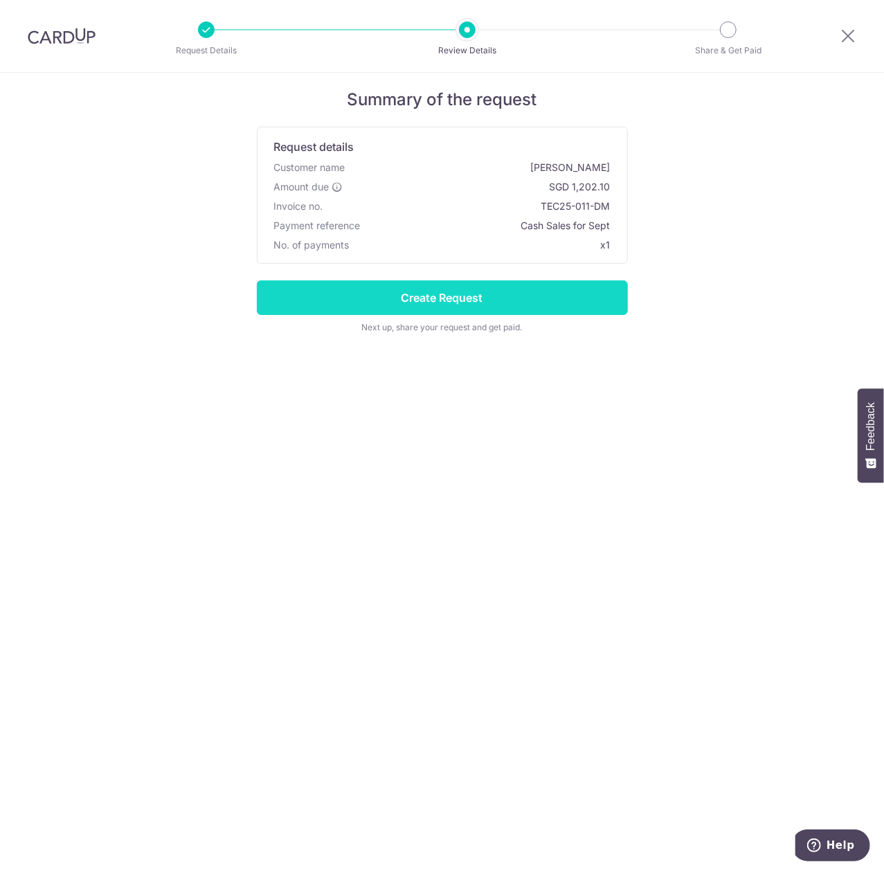
click at [562, 298] on input "Create Request" at bounding box center [442, 297] width 371 height 35
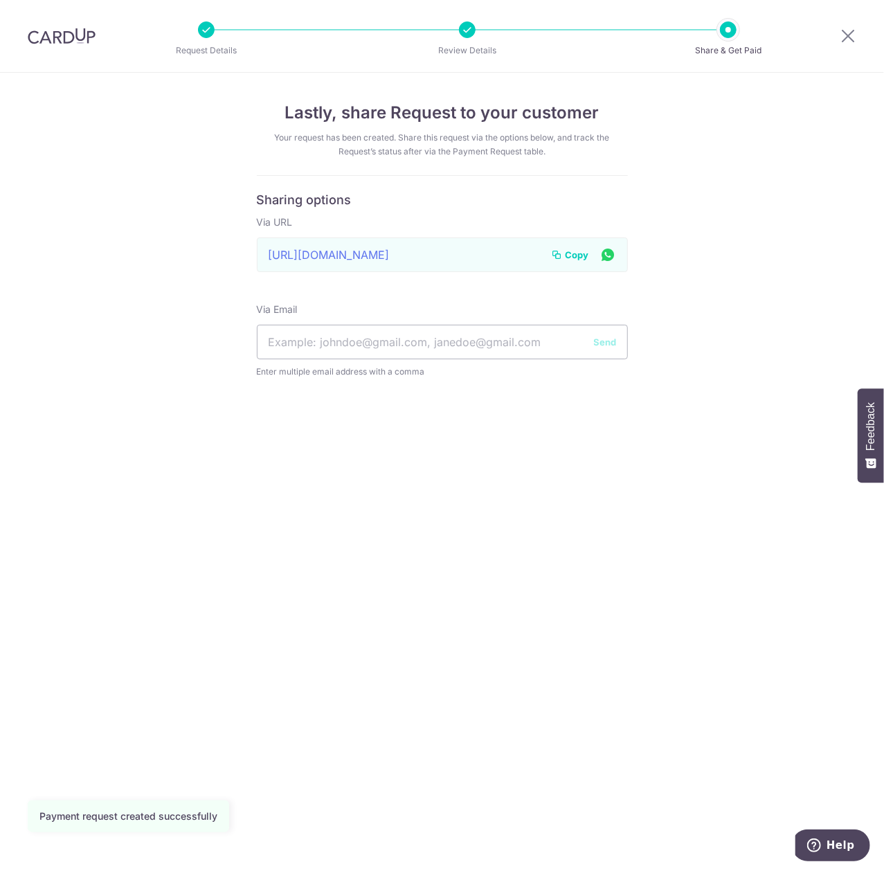
drag, startPoint x: 568, startPoint y: 251, endPoint x: 541, endPoint y: 266, distance: 31.3
click at [568, 251] on span "Copy" at bounding box center [578, 255] width 24 height 14
click at [853, 42] on icon at bounding box center [848, 35] width 17 height 17
